Goal: Contribute content

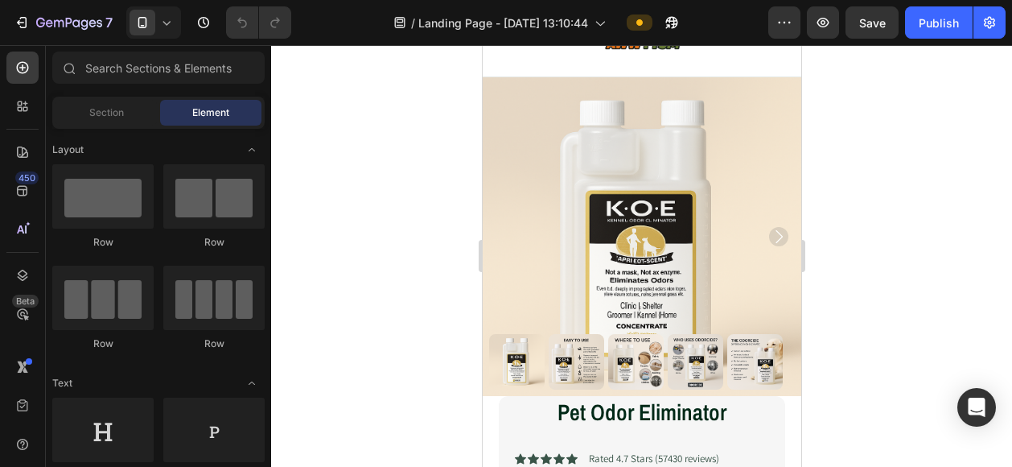
scroll to position [60, 0]
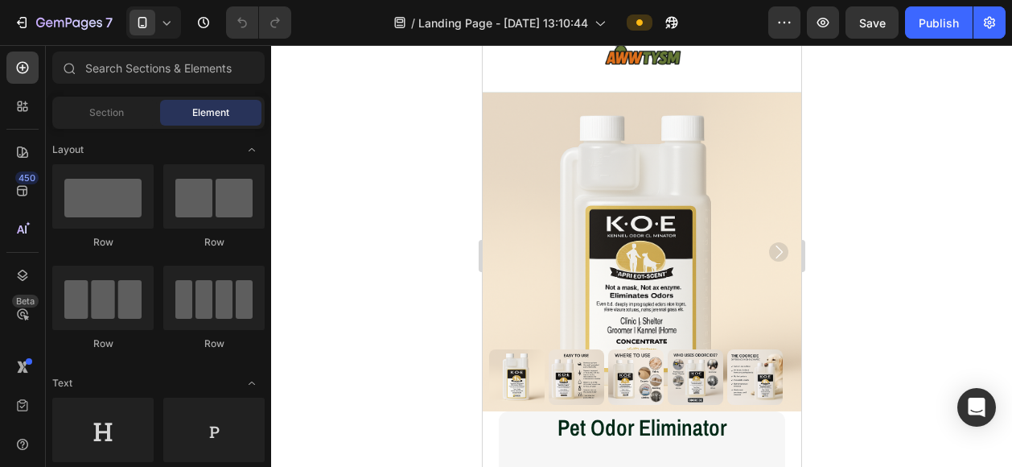
drag, startPoint x: 791, startPoint y: 208, endPoint x: 1300, endPoint y: 149, distance: 512.7
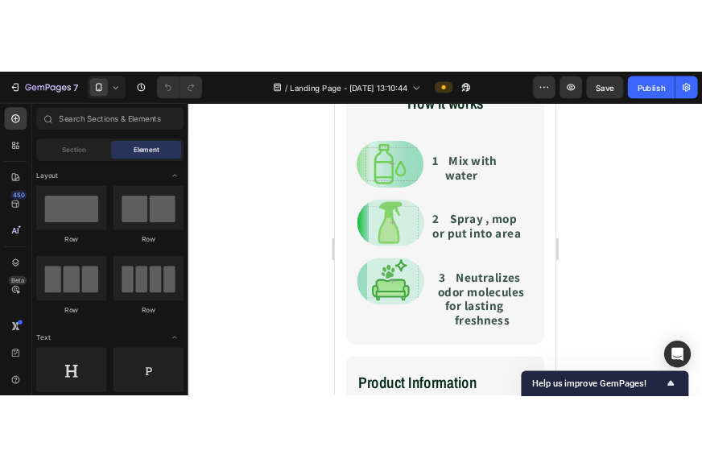
scroll to position [737, 0]
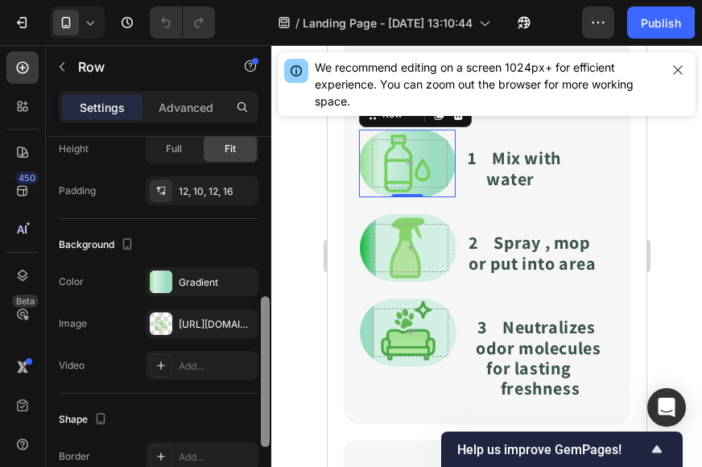
drag, startPoint x: 261, startPoint y: 211, endPoint x: 274, endPoint y: 370, distance: 159.9
click at [274, 0] on div "7 / Landing Page - [DATE] 13:10:44 Preview Save Publish 450 Beta Sections(18) E…" at bounding box center [351, 0] width 702 height 0
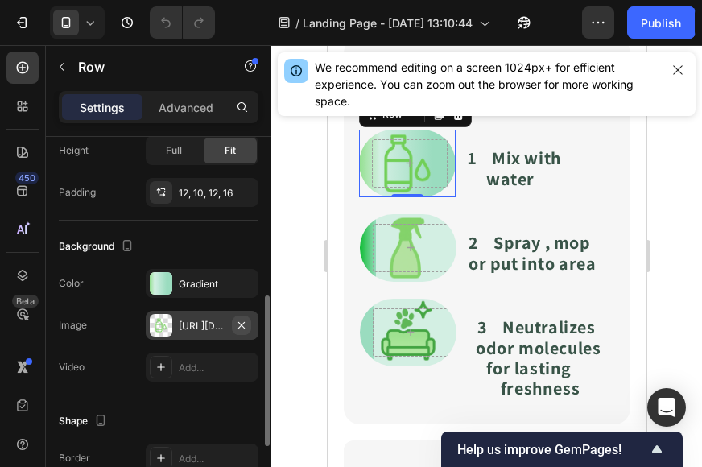
click at [246, 325] on icon "button" at bounding box center [241, 325] width 13 height 13
click at [164, 323] on icon at bounding box center [161, 325] width 8 height 8
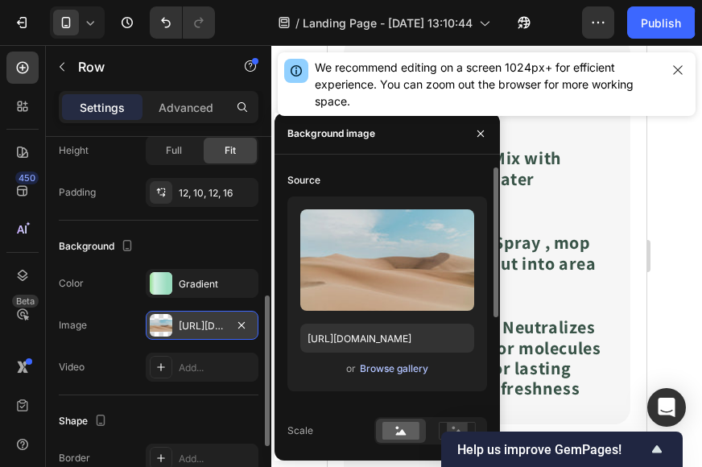
click at [401, 363] on div "Browse gallery" at bounding box center [394, 368] width 68 height 14
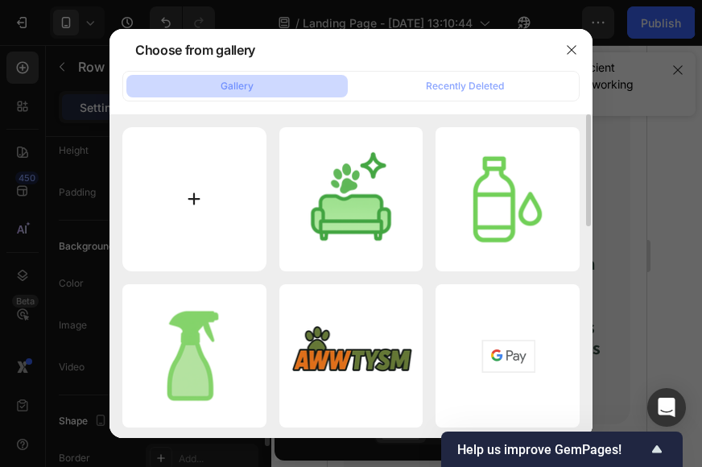
click at [209, 203] on input "file" at bounding box center [194, 199] width 144 height 144
type input "C:\fakepath\b1bfbd94-3fb2-46f0-b093-ca087746d9b3-Picsart-BackgroundRemover.png"
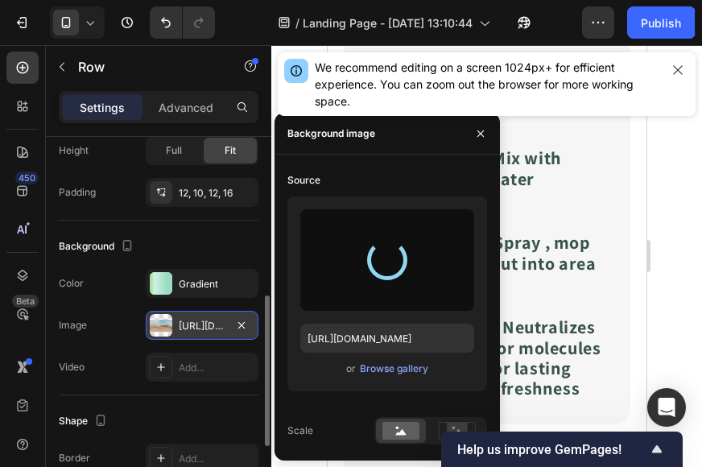
type input "[URL][DOMAIN_NAME]"
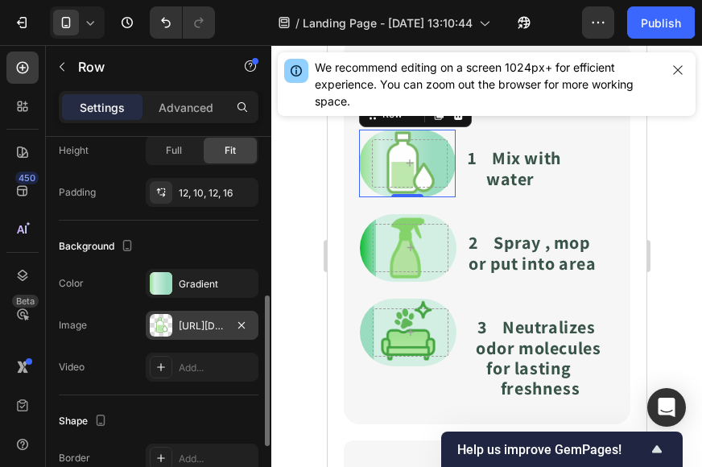
click at [660, 154] on div at bounding box center [486, 256] width 430 height 422
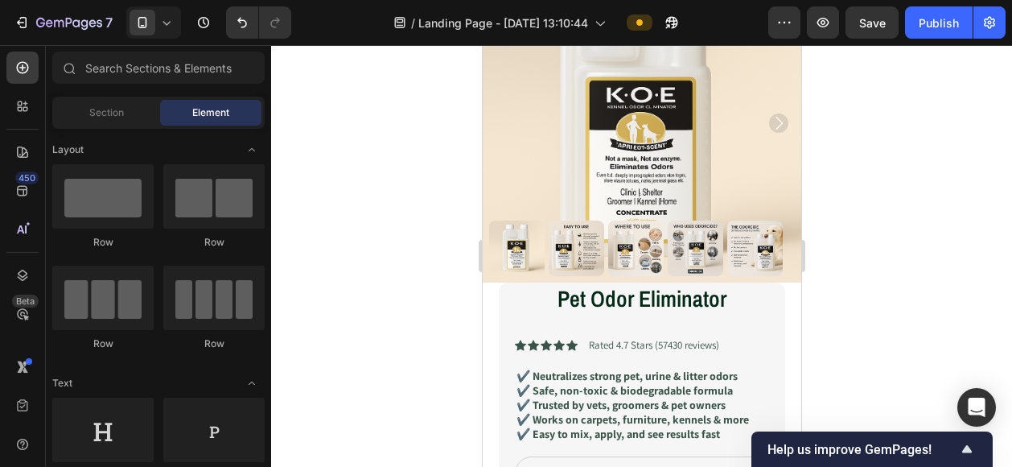
scroll to position [177, 0]
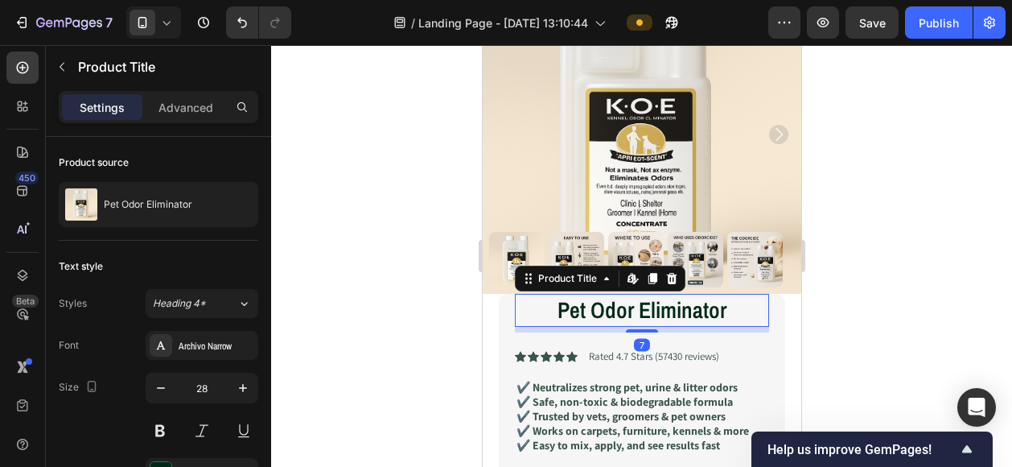
click at [716, 298] on h1 "Pet Odor Eliminator" at bounding box center [641, 310] width 254 height 32
click at [718, 298] on h1 "Pet Odor Eliminator" at bounding box center [641, 310] width 254 height 32
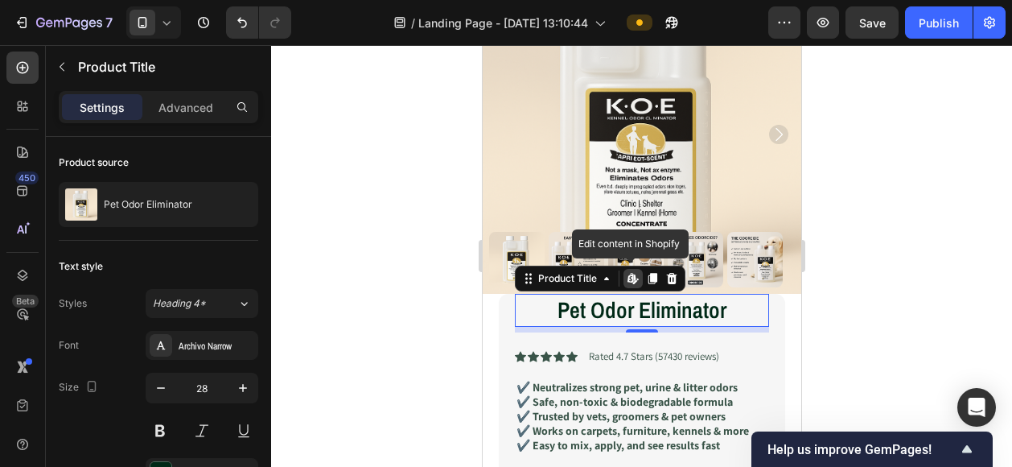
click at [718, 298] on h1 "Pet Odor Eliminator" at bounding box center [641, 310] width 254 height 32
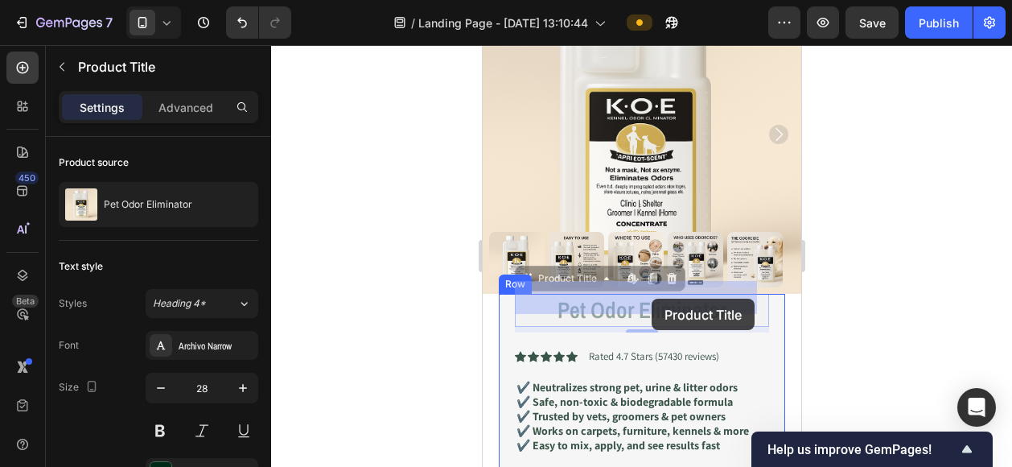
drag, startPoint x: 718, startPoint y: 298, endPoint x: 652, endPoint y: 298, distance: 66.8
